Goal: Transaction & Acquisition: Purchase product/service

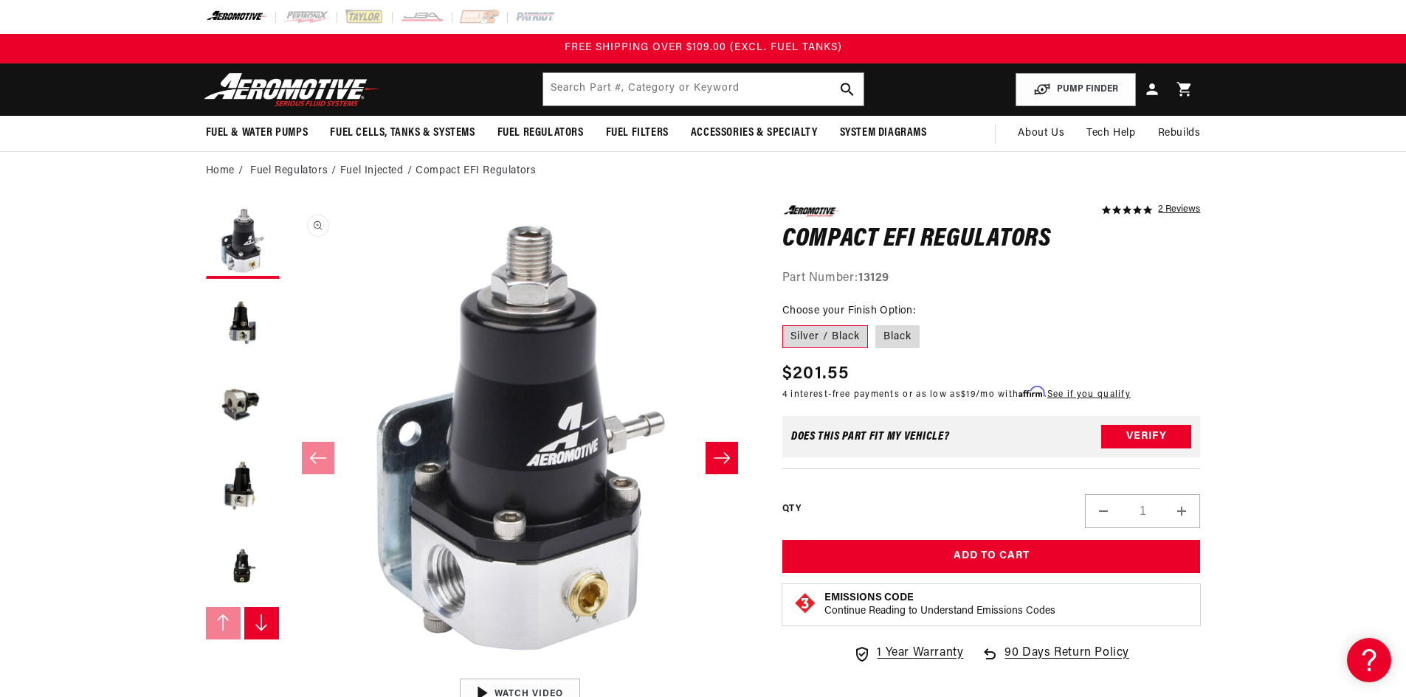
scroll to position [1, 0]
click at [720, 460] on icon "Slide right" at bounding box center [722, 458] width 18 height 15
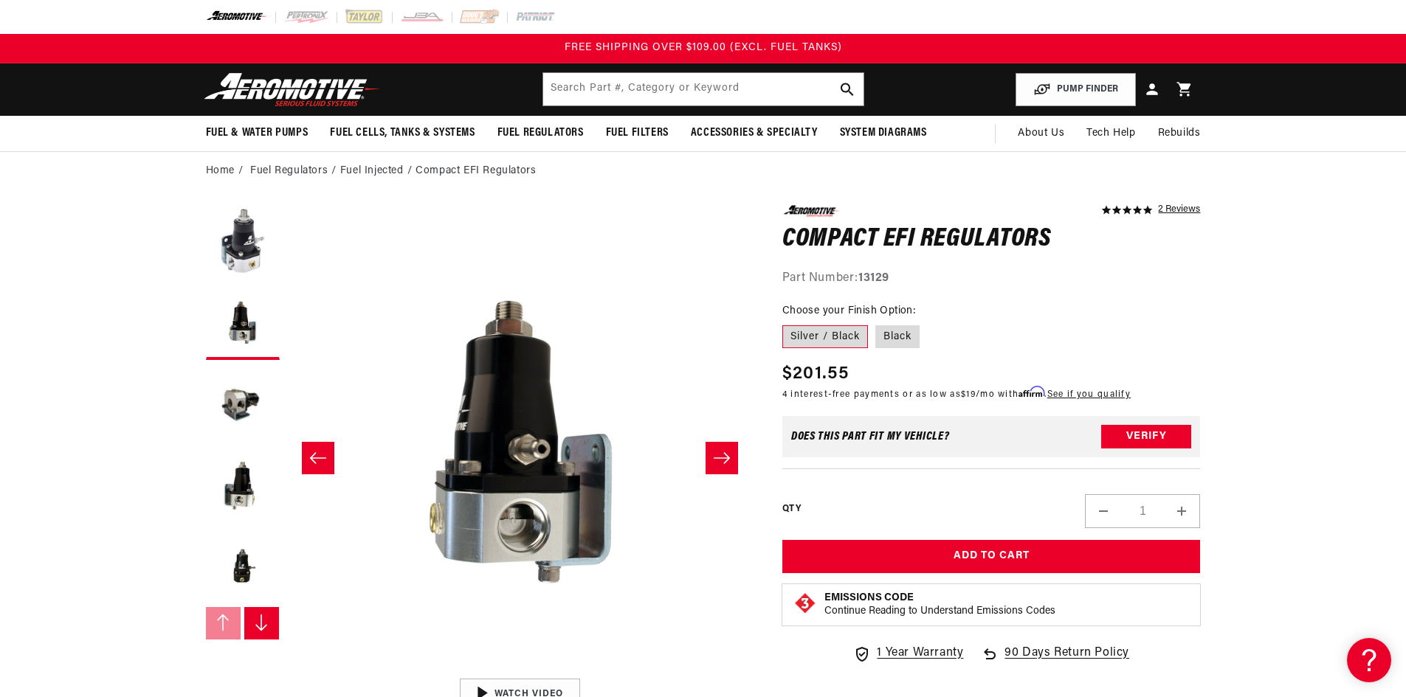
click at [720, 460] on icon "Slide right" at bounding box center [722, 458] width 18 height 15
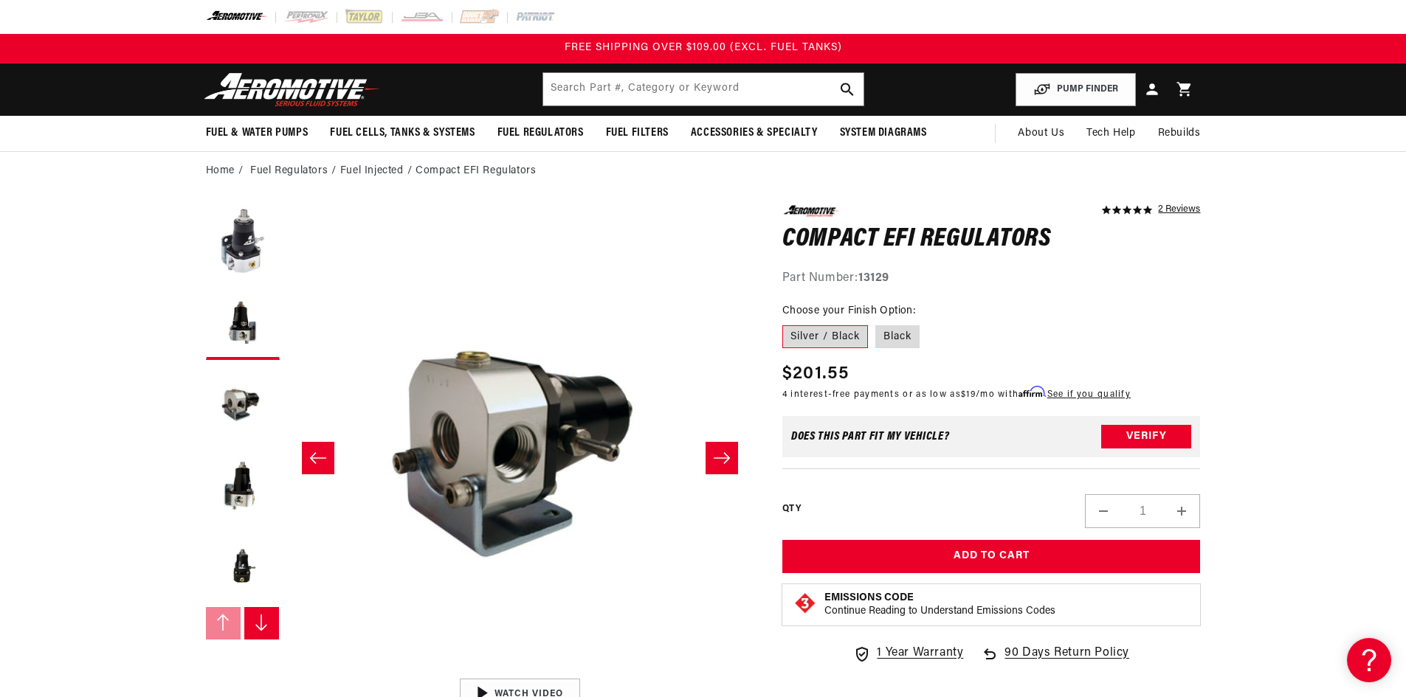
scroll to position [1, 932]
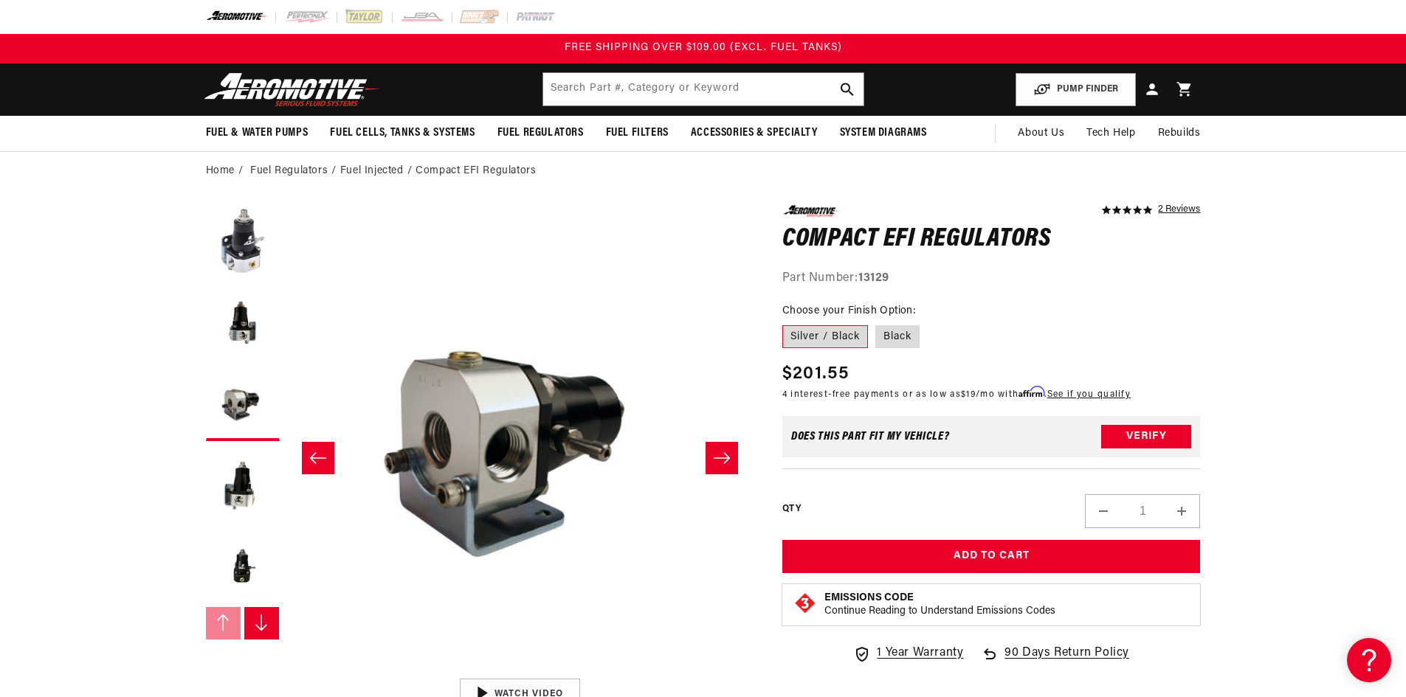
click at [722, 457] on icon "Slide right" at bounding box center [722, 458] width 18 height 15
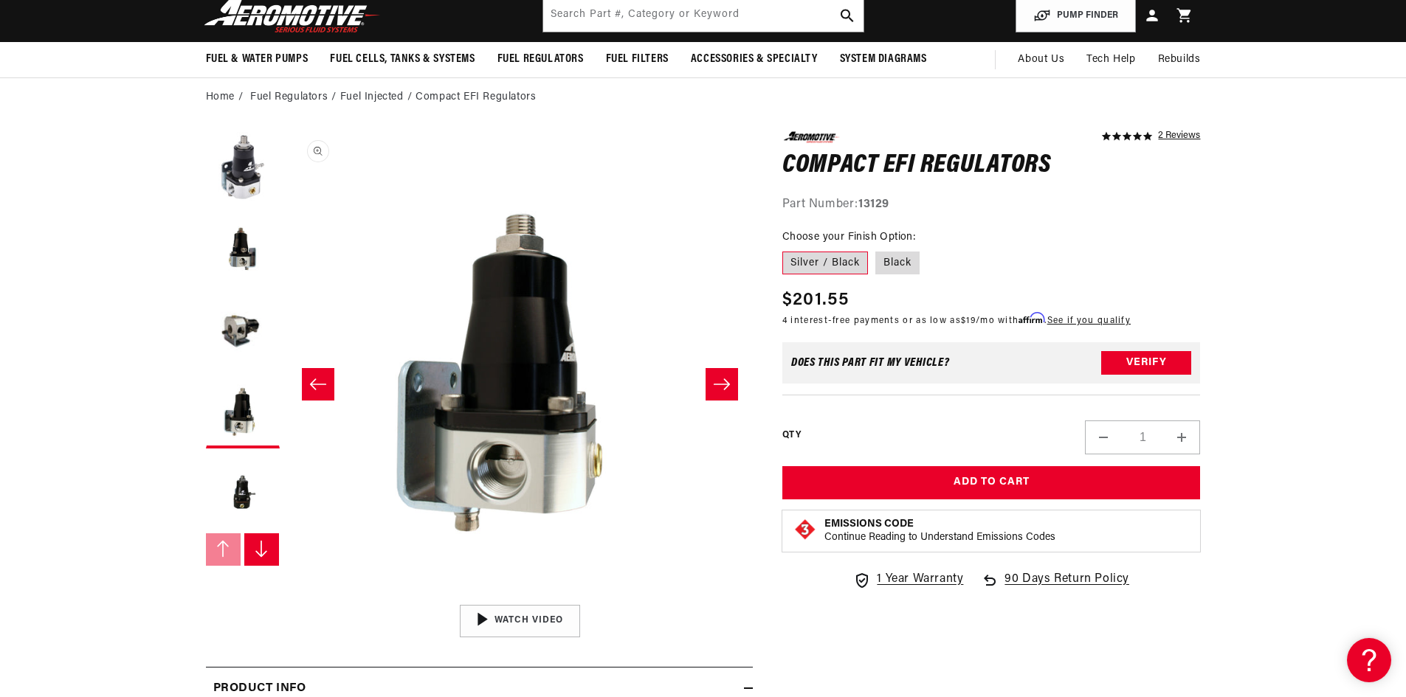
scroll to position [0, 1398]
click at [893, 256] on label "Black" at bounding box center [897, 264] width 44 height 24
click at [812, 266] on label "Silver / Black" at bounding box center [825, 264] width 86 height 24
click at [787, 249] on input "Silver / Black" at bounding box center [786, 249] width 1 height 1
click at [719, 384] on icon "Slide right" at bounding box center [722, 384] width 16 height 11
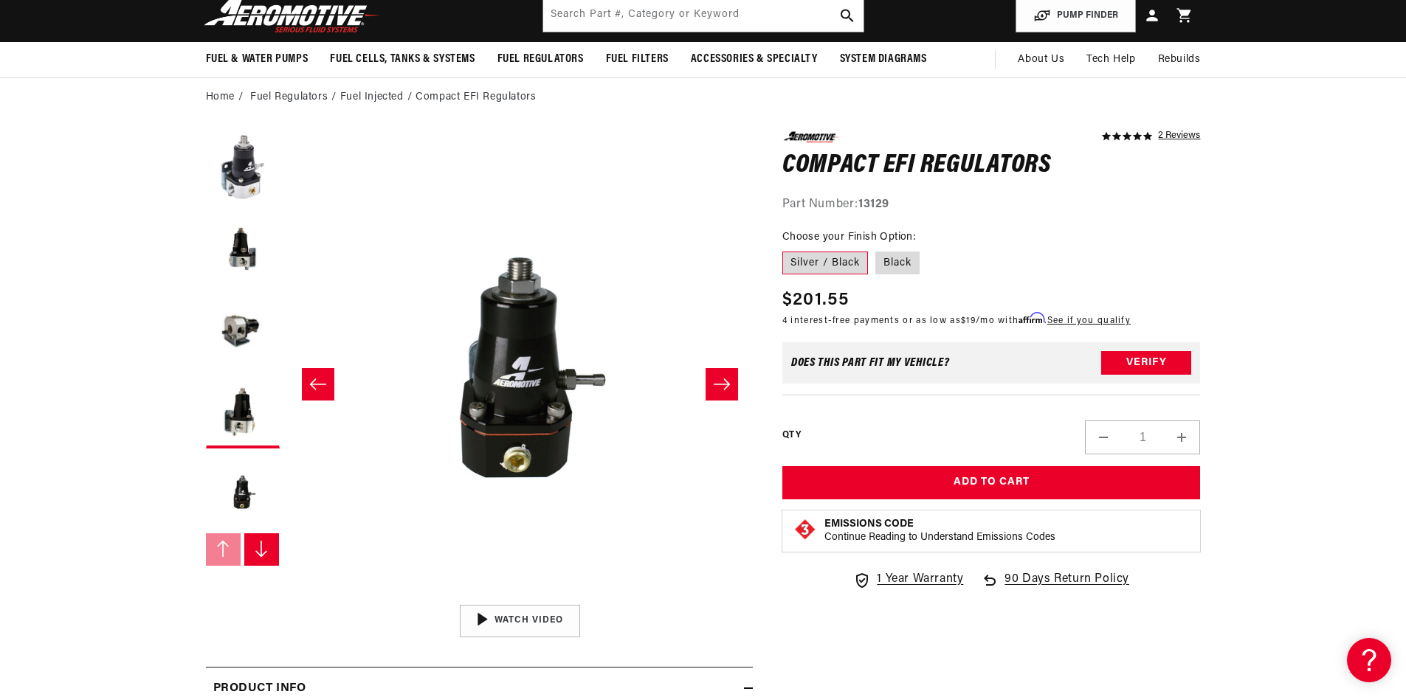
click at [717, 383] on icon "Slide right" at bounding box center [722, 384] width 18 height 15
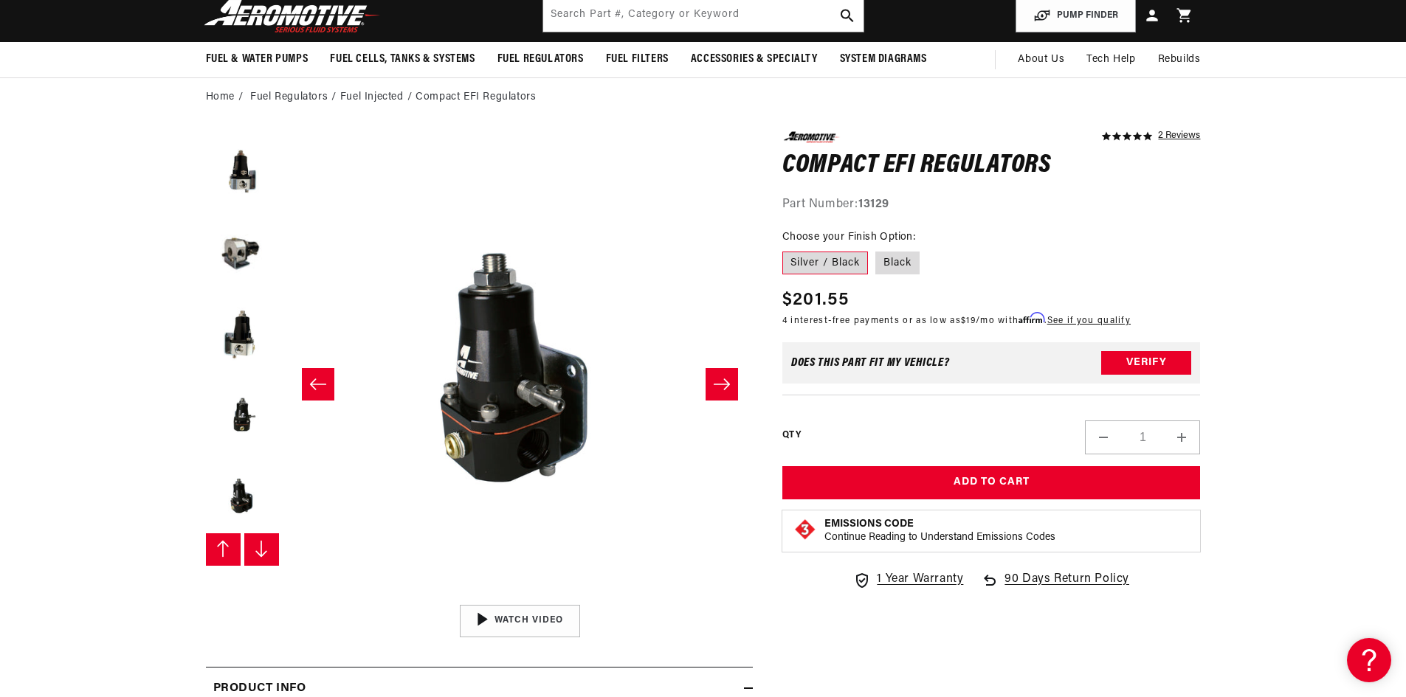
scroll to position [81, 0]
drag, startPoint x: 776, startPoint y: 366, endPoint x: 475, endPoint y: 156, distance: 366.3
drag, startPoint x: 475, startPoint y: 156, endPoint x: 39, endPoint y: 445, distance: 523.0
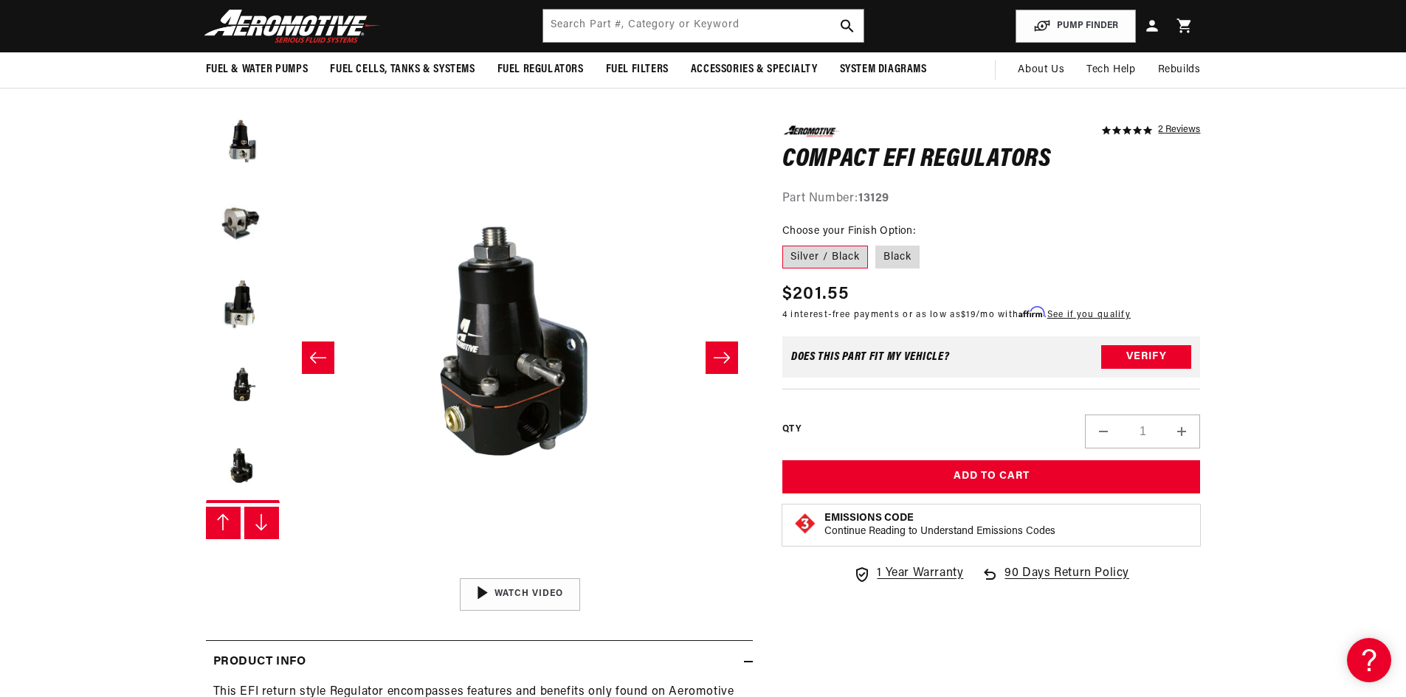
scroll to position [74, 0]
